Goal: Find specific page/section: Find specific page/section

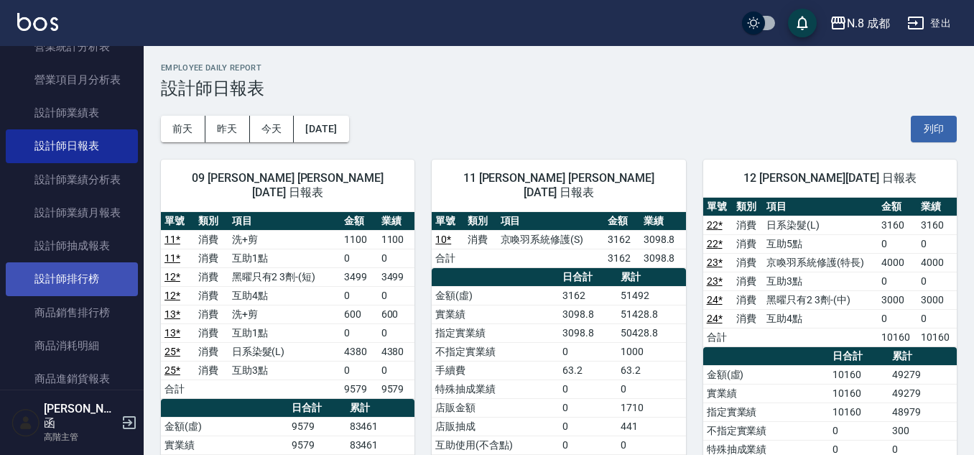
click at [64, 277] on link "設計師排行榜" at bounding box center [72, 278] width 132 height 33
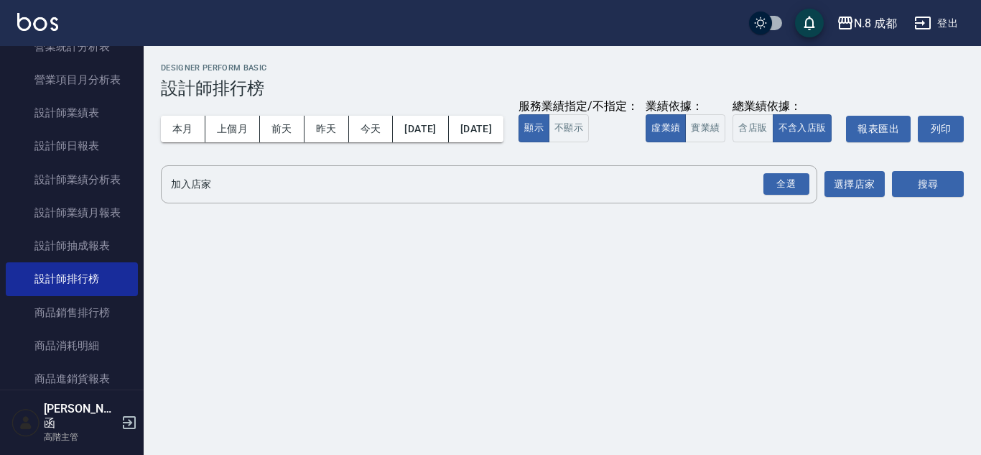
click at [518, 142] on div "服務業績指定/不指定： 顯示 不顯示" at bounding box center [578, 120] width 120 height 43
click at [236, 197] on input "加入店家" at bounding box center [478, 184] width 622 height 25
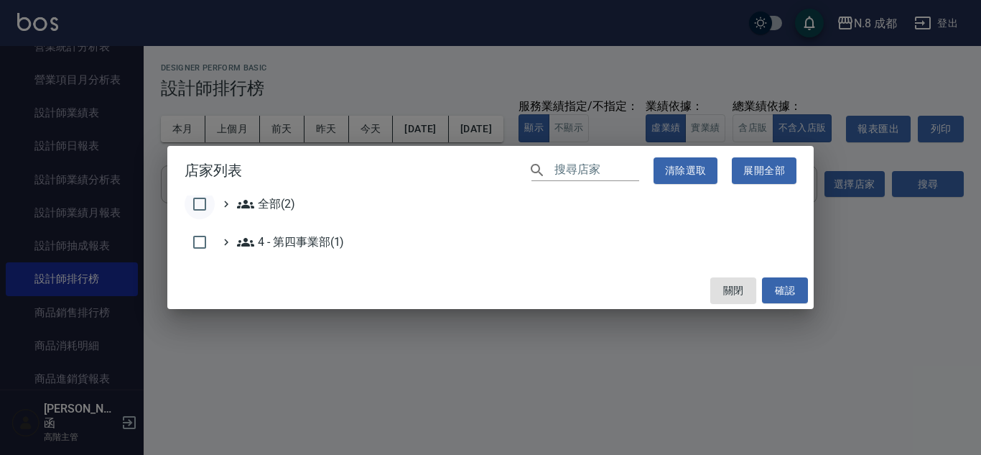
click at [193, 204] on input "checkbox" at bounding box center [200, 204] width 30 height 30
checkbox input "true"
click at [772, 290] on button "確認" at bounding box center [785, 290] width 46 height 27
checkbox input "false"
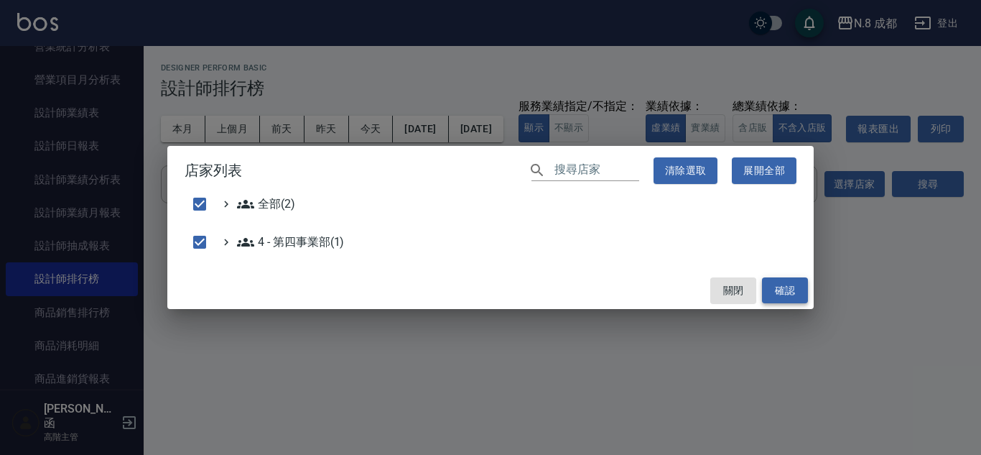
checkbox input "false"
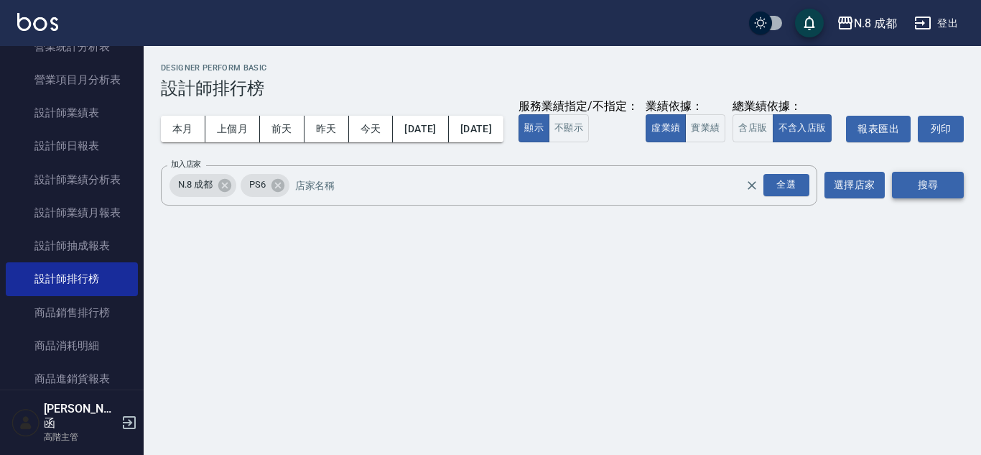
click at [922, 198] on button "搜尋" at bounding box center [928, 185] width 72 height 27
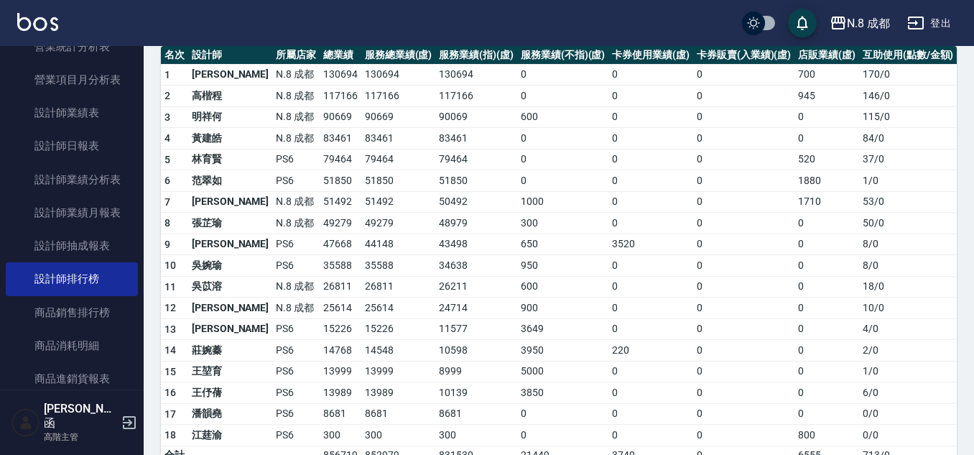
scroll to position [144, 0]
